Goal: Information Seeking & Learning: Check status

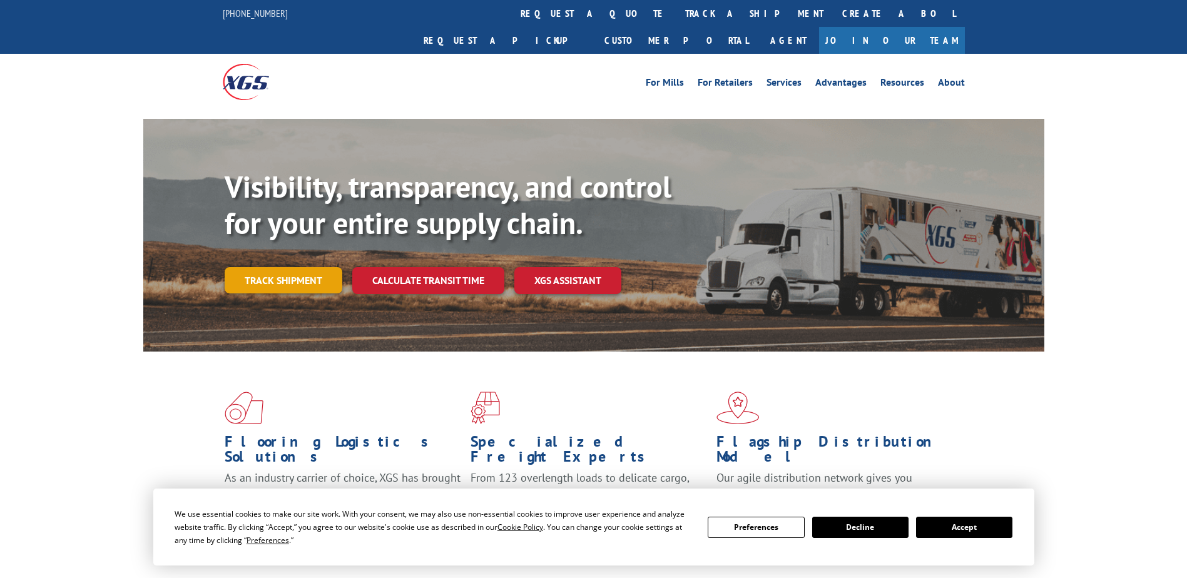
click at [308, 267] on link "Track shipment" at bounding box center [284, 280] width 118 height 26
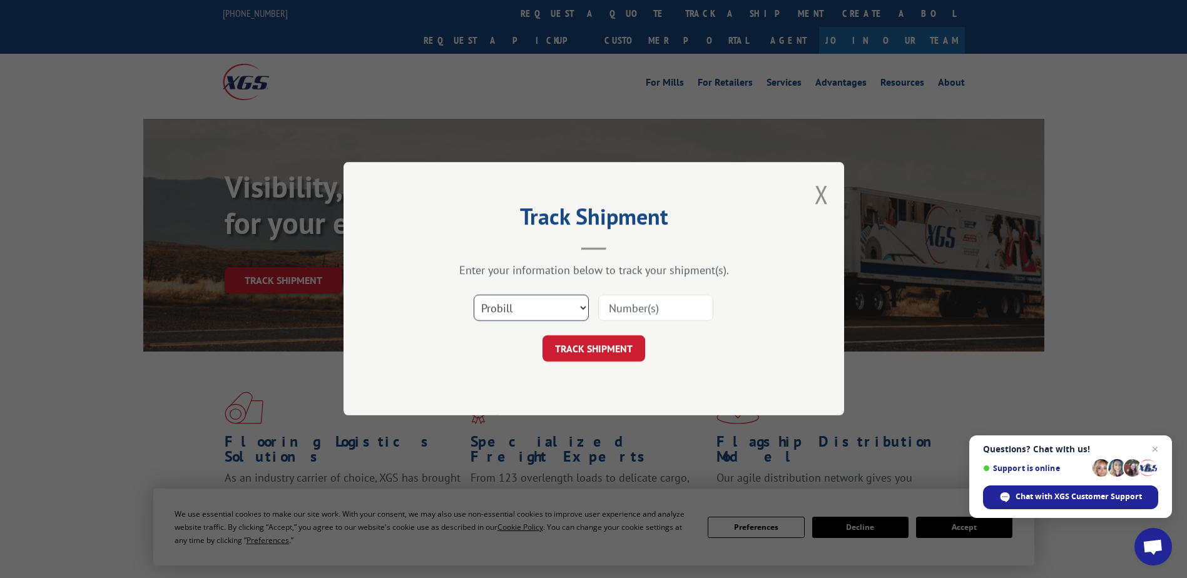
click at [581, 303] on select "Select category... Probill BOL PO" at bounding box center [531, 308] width 115 height 26
select select "bol"
click at [474, 295] on select "Select category... Probill BOL PO" at bounding box center [531, 308] width 115 height 26
click at [621, 308] on input at bounding box center [655, 308] width 115 height 26
paste input "3385531"
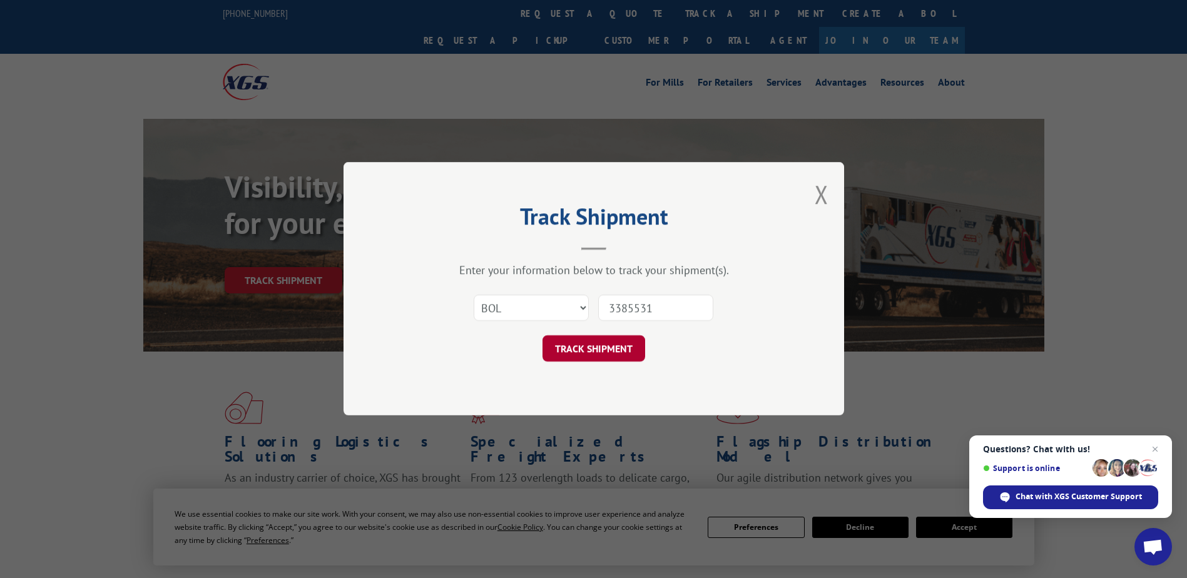
type input "3385531"
click at [599, 345] on button "TRACK SHIPMENT" at bounding box center [593, 349] width 103 height 26
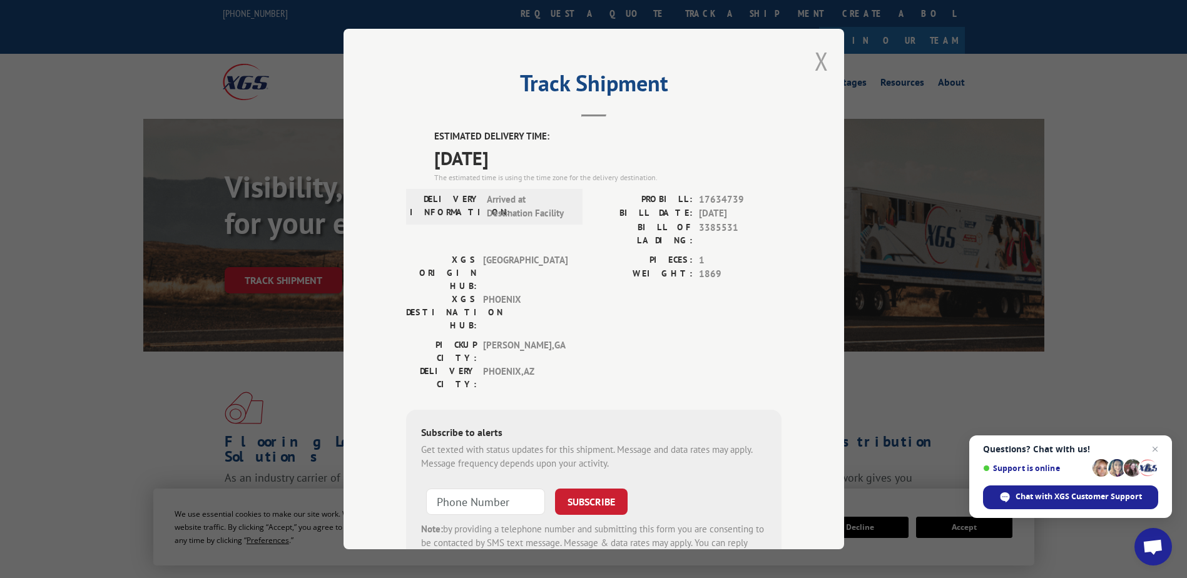
click at [818, 58] on button "Close modal" at bounding box center [822, 60] width 14 height 33
